Goal: Task Accomplishment & Management: Manage account settings

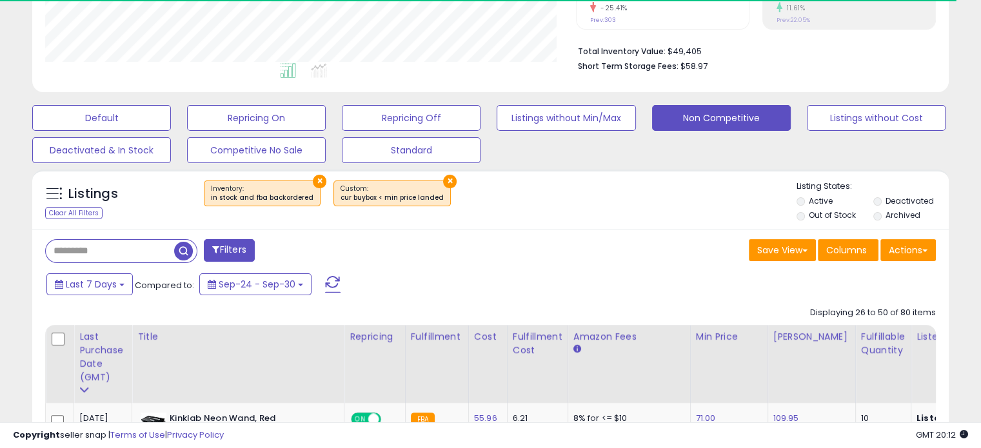
scroll to position [300, 0]
click at [137, 252] on input "text" at bounding box center [110, 251] width 128 height 23
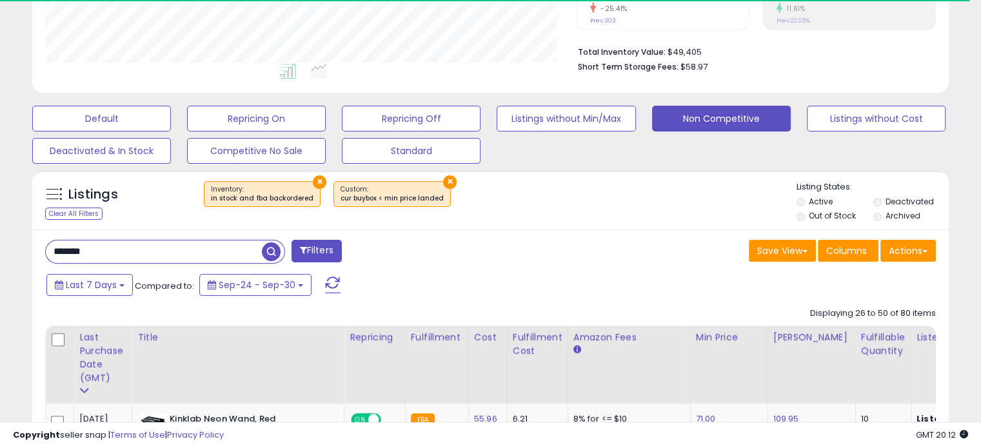
type input "*******"
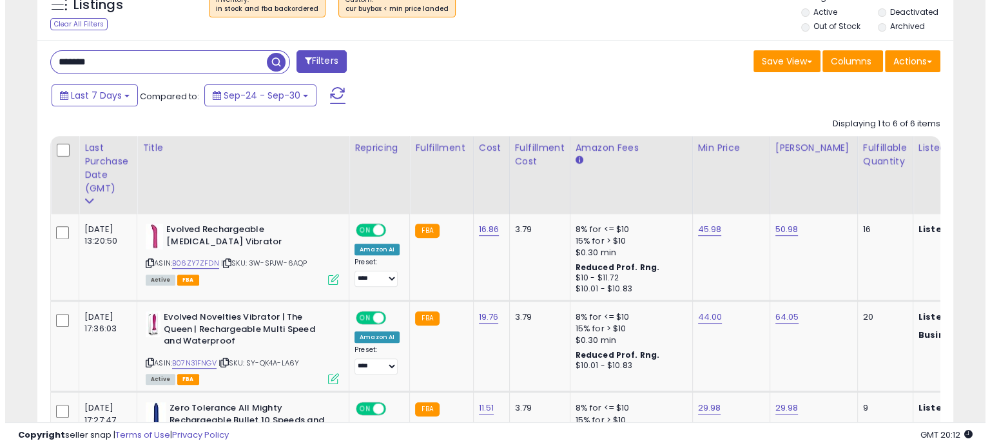
scroll to position [580, 0]
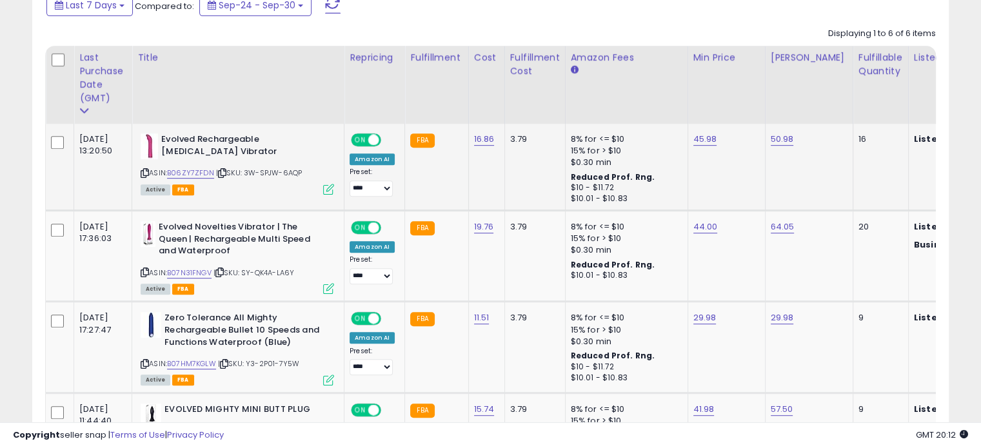
click at [324, 188] on icon at bounding box center [328, 189] width 11 height 11
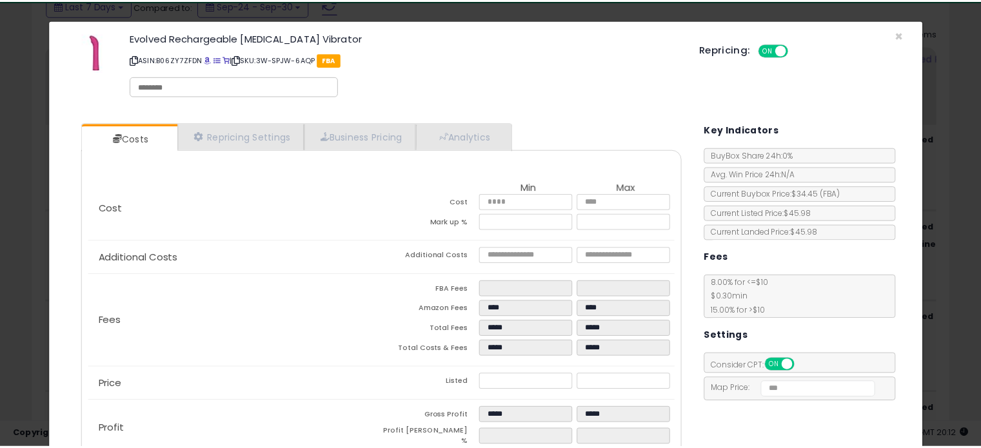
scroll to position [0, 0]
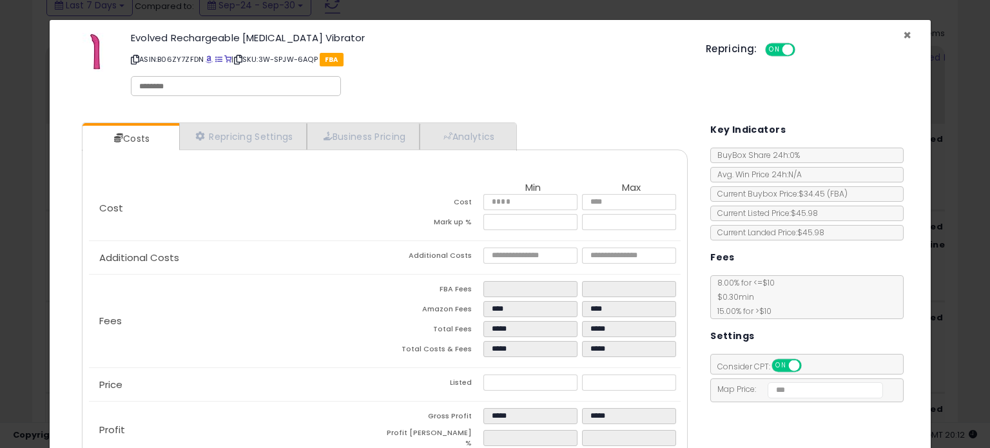
click at [903, 33] on span "×" at bounding box center [907, 35] width 8 height 19
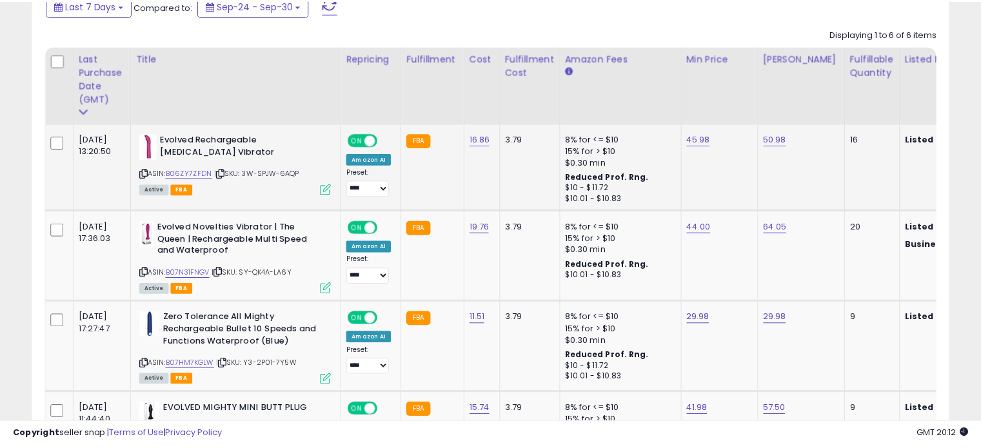
scroll to position [644462, 644196]
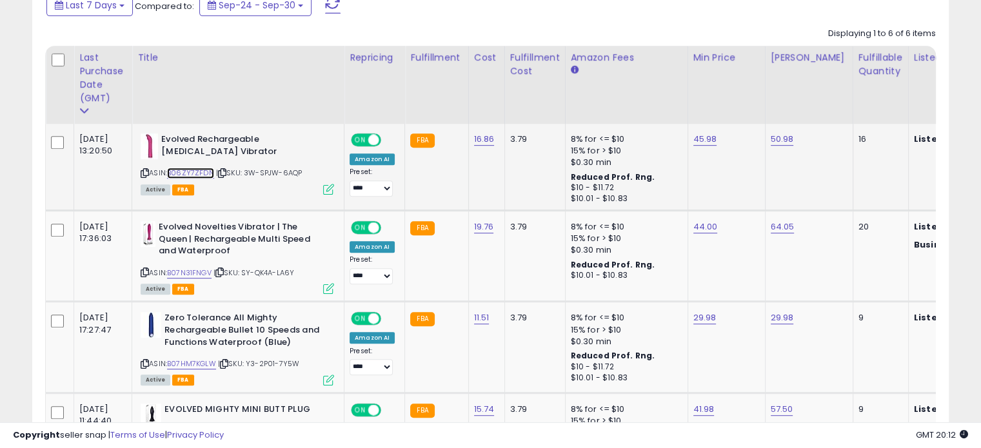
click at [191, 173] on link "B06ZY7ZFDN" at bounding box center [190, 173] width 47 height 11
click at [701, 139] on link "45.98" at bounding box center [705, 139] width 24 height 13
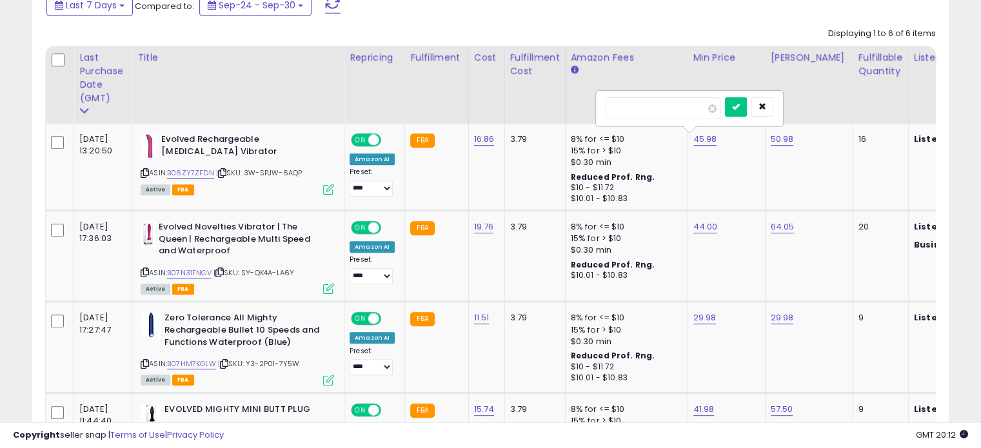
drag, startPoint x: 652, startPoint y: 110, endPoint x: 591, endPoint y: 112, distance: 61.3
type input "**"
click at [747, 113] on button "submit" at bounding box center [736, 106] width 22 height 19
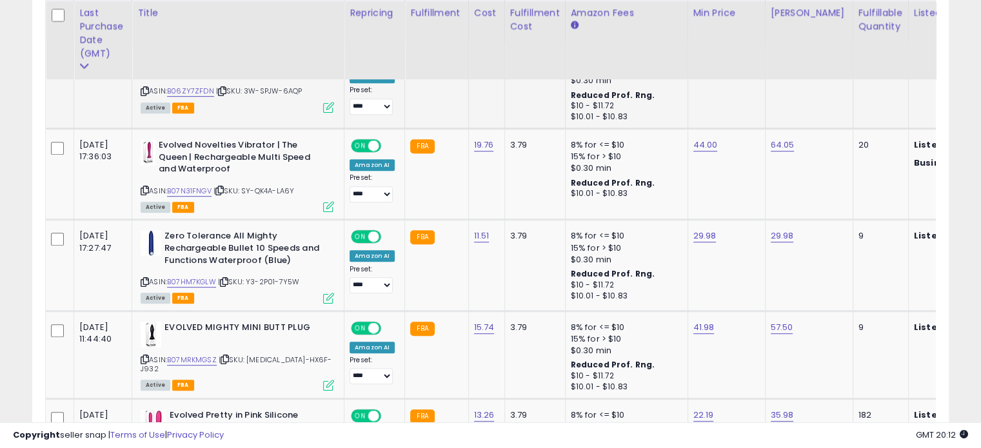
scroll to position [663, 0]
click at [186, 191] on link "B07N31FNGV" at bounding box center [189, 190] width 44 height 11
click at [700, 145] on link "44.00" at bounding box center [705, 144] width 24 height 13
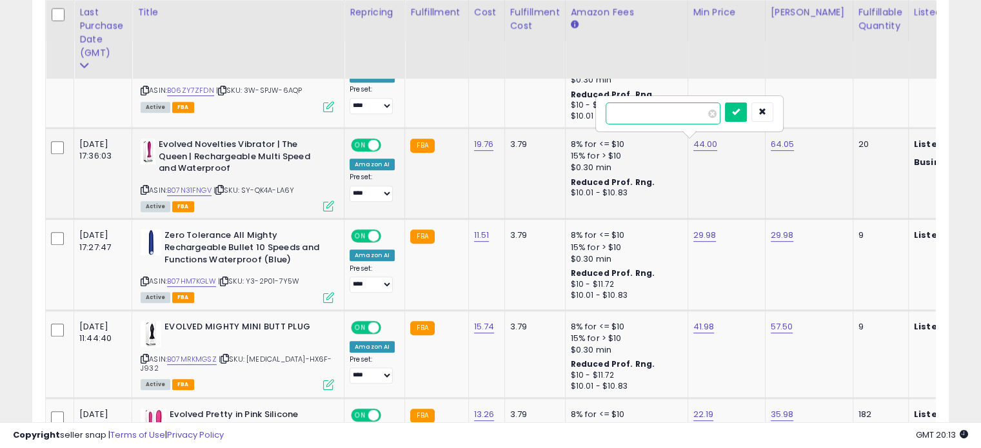
type input "*"
type input "**"
click at [747, 118] on button "submit" at bounding box center [736, 112] width 22 height 19
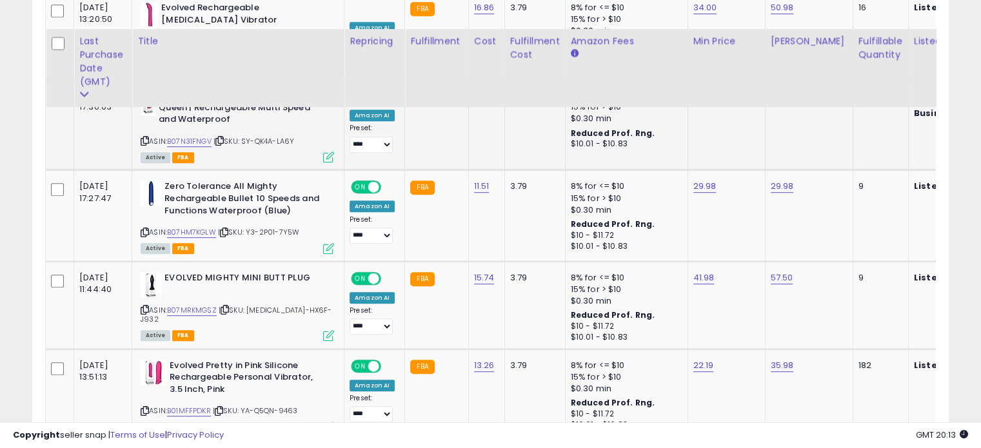
scroll to position [744, 0]
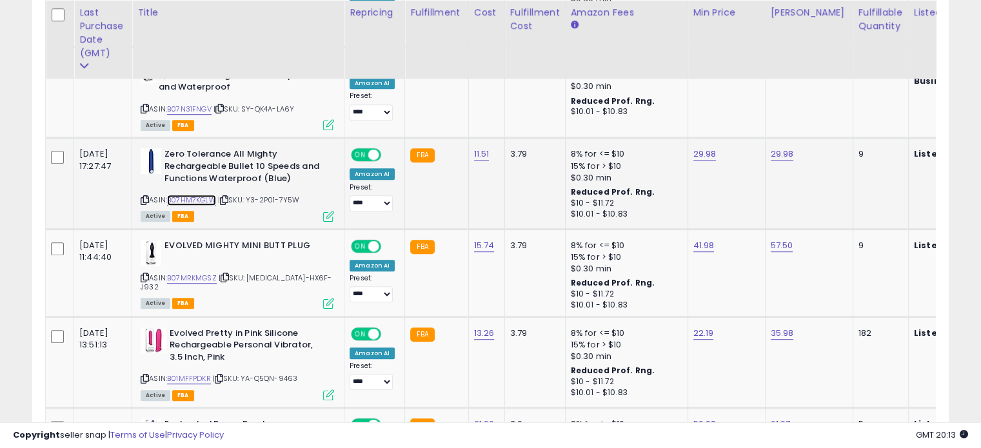
click at [189, 198] on link "B07HM7KGLW" at bounding box center [191, 200] width 49 height 11
click at [704, 153] on link "29.98" at bounding box center [704, 154] width 23 height 13
click at [632, 121] on input "*****" at bounding box center [662, 123] width 115 height 22
type input "**"
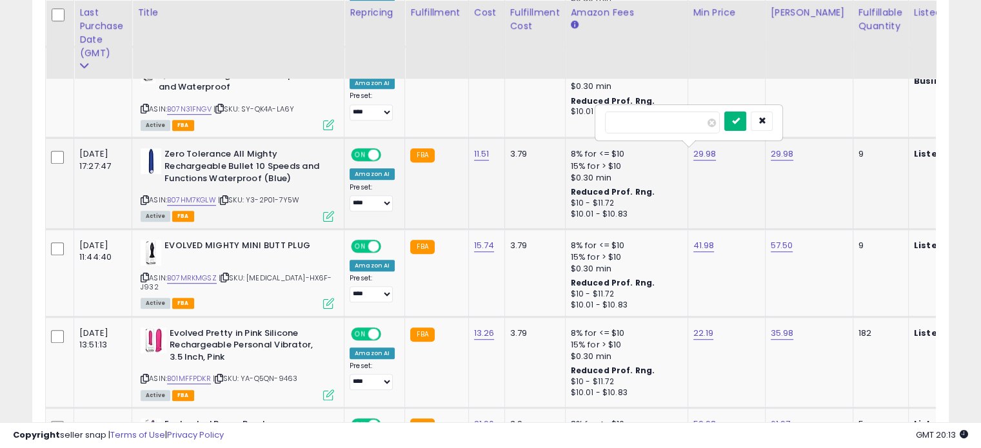
click at [739, 119] on icon "submit" at bounding box center [735, 121] width 8 height 8
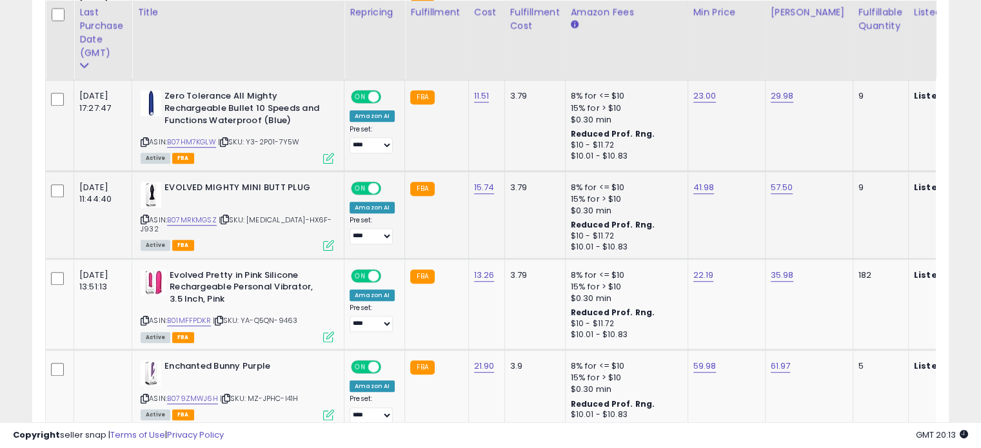
scroll to position [803, 0]
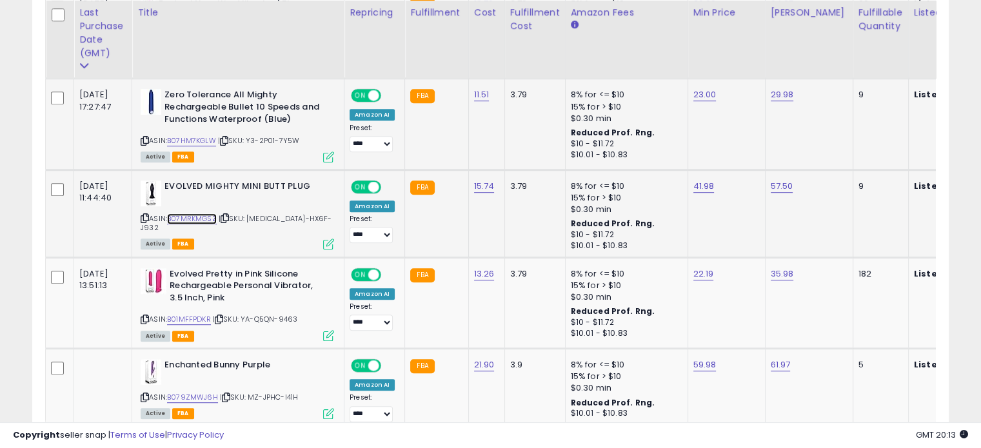
click at [189, 218] on link "B07MRKMGSZ" at bounding box center [192, 218] width 50 height 11
click at [701, 190] on td "41.98" at bounding box center [725, 214] width 77 height 88
click at [696, 185] on link "41.98" at bounding box center [703, 186] width 21 height 13
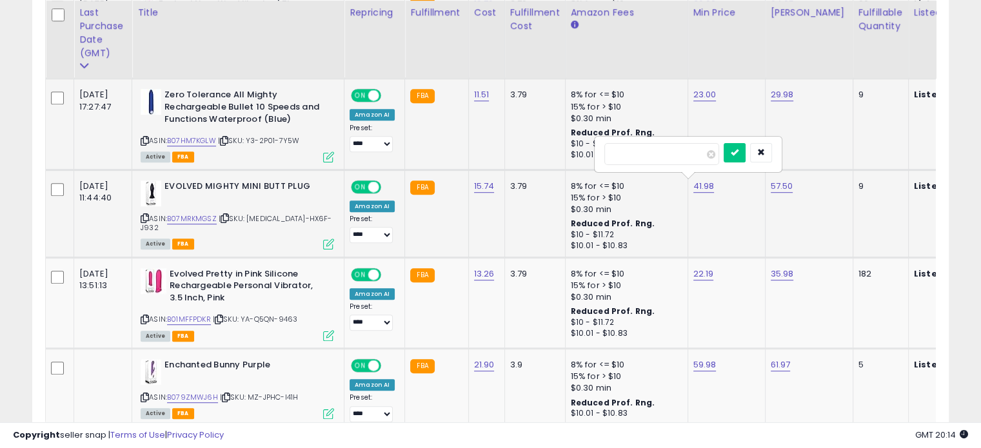
click at [629, 149] on input "*****" at bounding box center [661, 154] width 115 height 22
type input "**"
click at [738, 155] on icon "submit" at bounding box center [734, 152] width 8 height 8
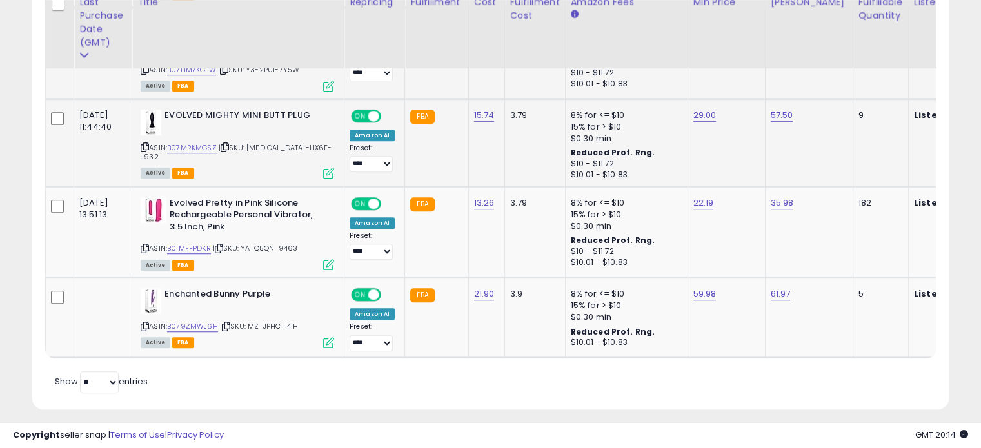
scroll to position [858, 0]
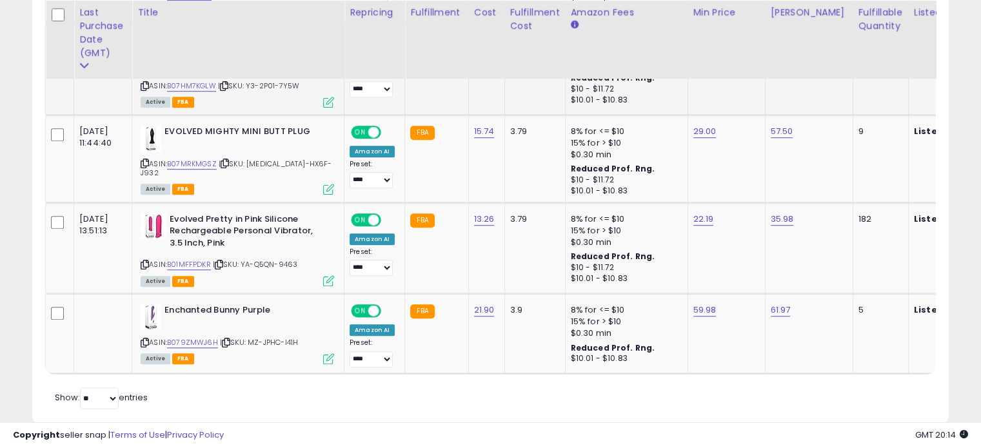
drag, startPoint x: 306, startPoint y: 306, endPoint x: 289, endPoint y: 389, distance: 84.8
click at [289, 389] on div "Retrieving listings data.. Displaying 1 to 6 of 6 items Last Purchase Date (GMT…" at bounding box center [490, 77] width 890 height 669
click at [184, 338] on link "B079ZMWJ6H" at bounding box center [192, 342] width 51 height 11
click at [698, 311] on link "59.98" at bounding box center [704, 310] width 23 height 13
type input "*"
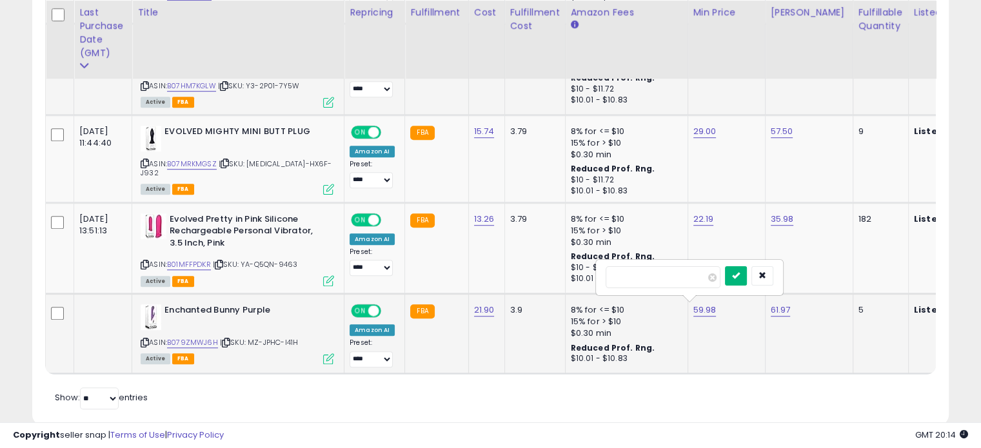
type input "**"
click at [740, 276] on icon "submit" at bounding box center [736, 275] width 8 height 8
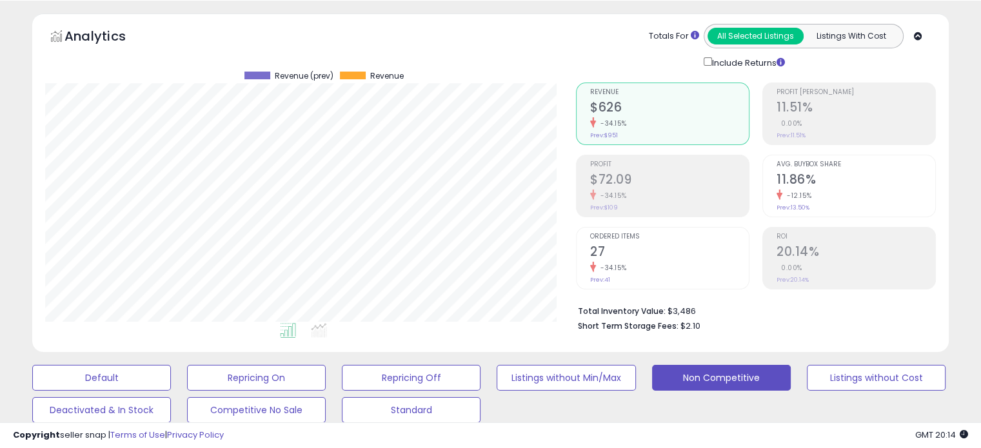
scroll to position [0, 0]
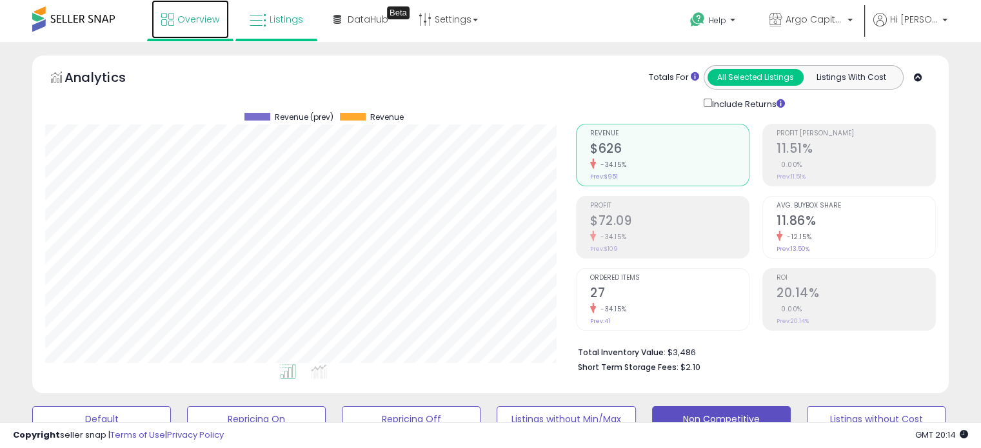
click at [209, 28] on link "Overview" at bounding box center [190, 19] width 77 height 39
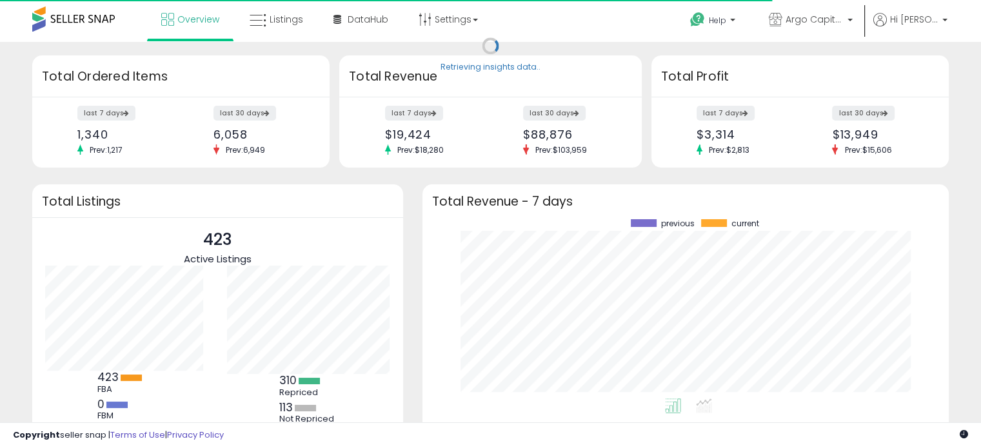
scroll to position [179, 500]
